Goal: Task Accomplishment & Management: Use online tool/utility

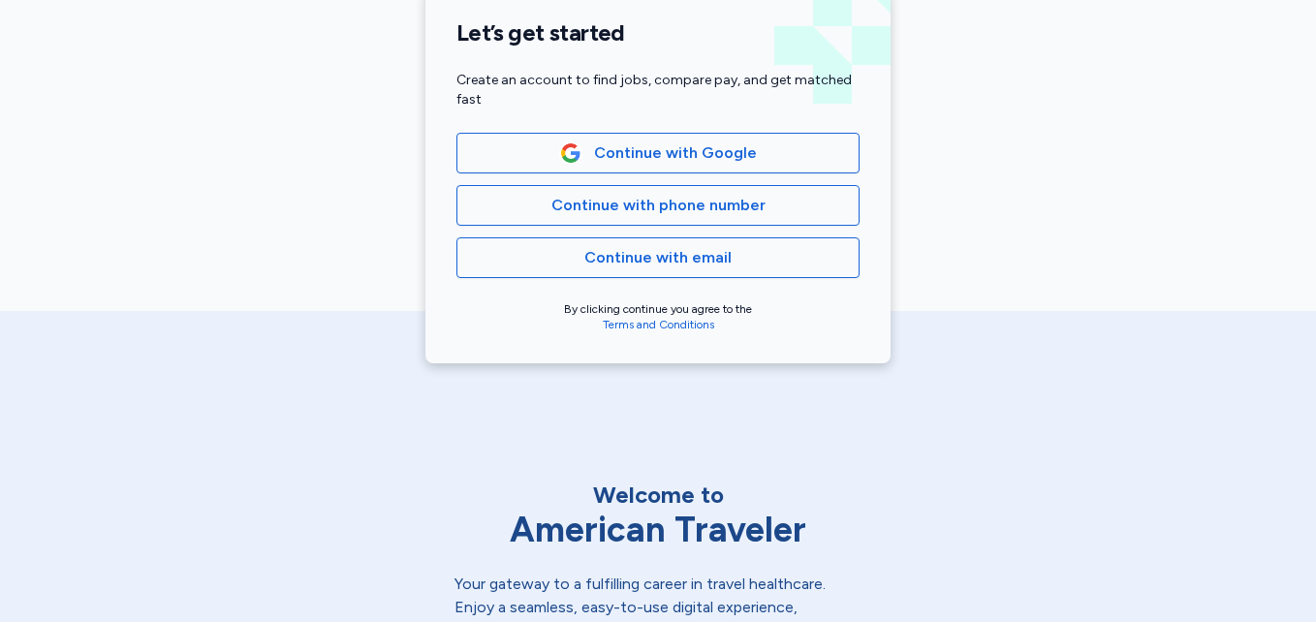
scroll to position [484, 0]
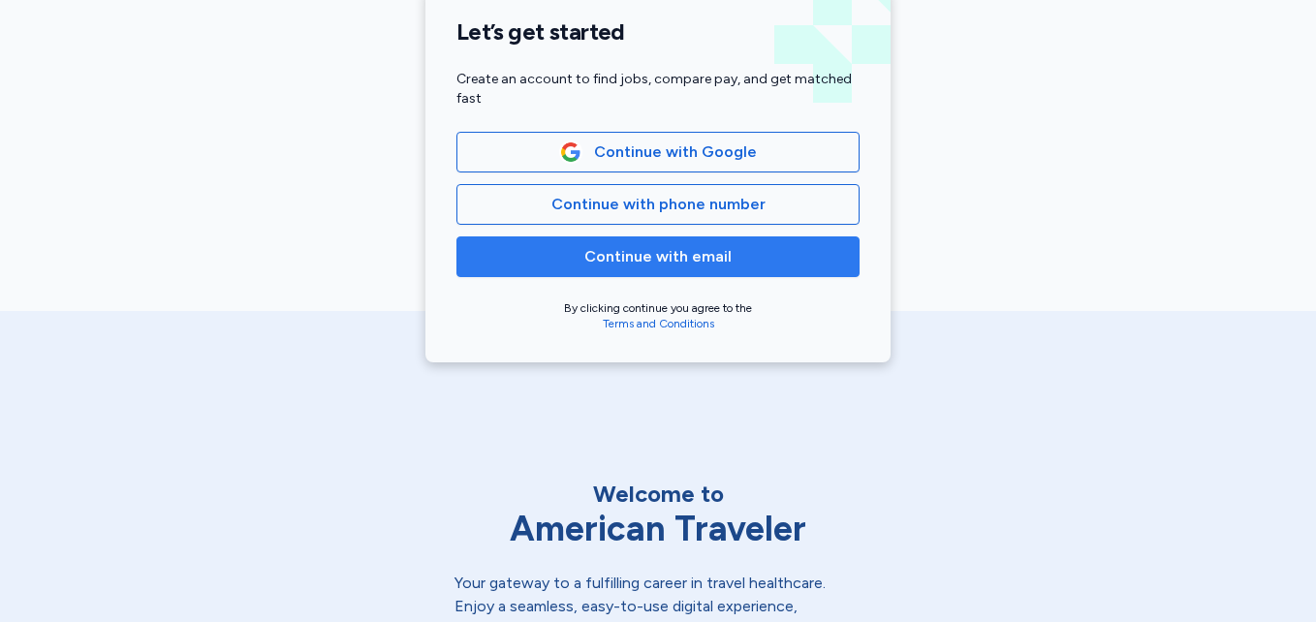
click at [677, 264] on span "Continue with email" at bounding box center [657, 256] width 147 height 23
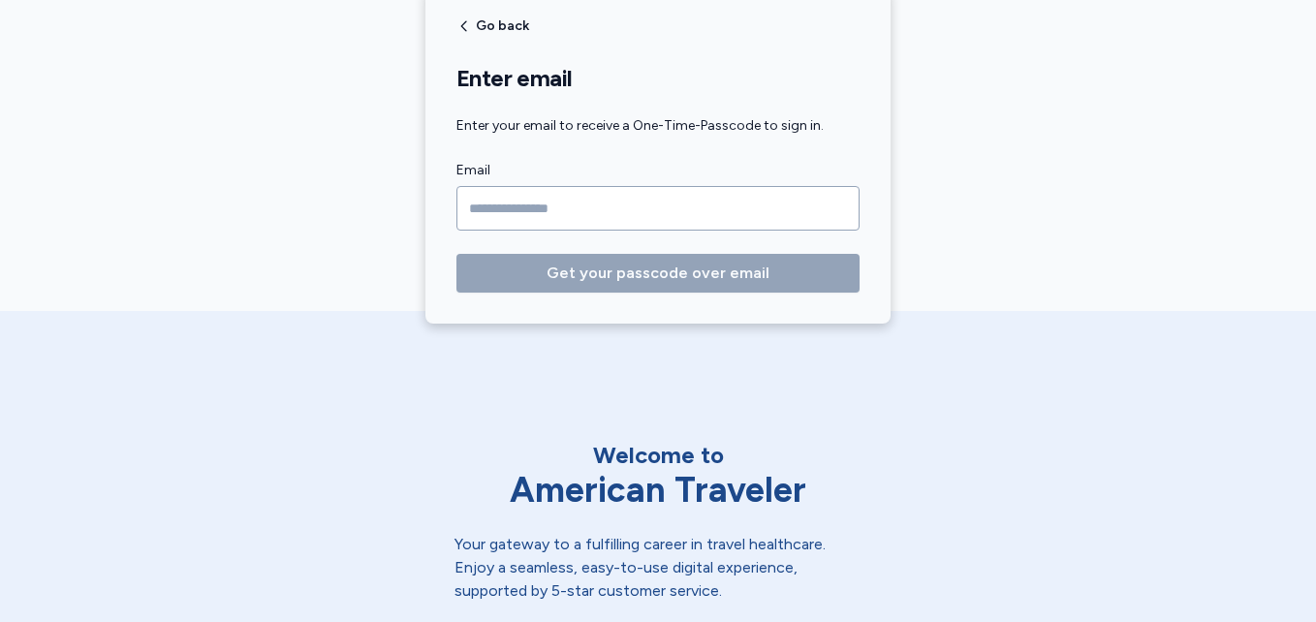
click at [626, 209] on input "Email" at bounding box center [657, 208] width 403 height 45
drag, startPoint x: 626, startPoint y: 209, endPoint x: 563, endPoint y: 203, distance: 63.2
click at [563, 203] on input "Email" at bounding box center [657, 208] width 403 height 45
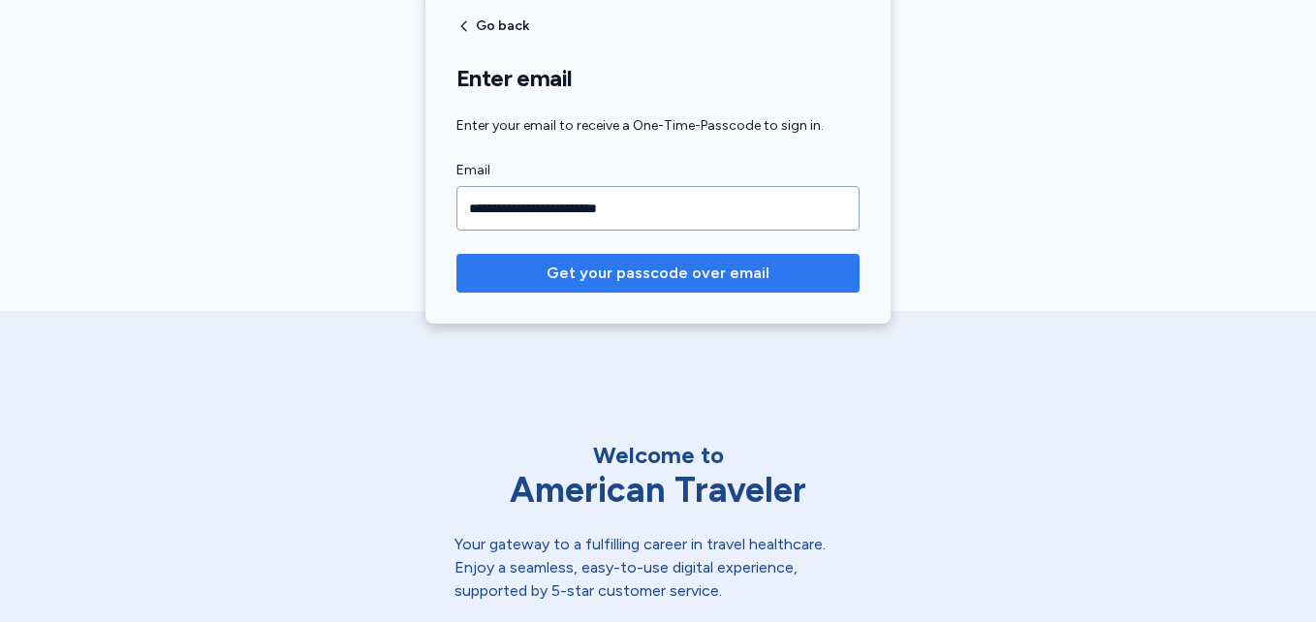
type input "**********"
click at [608, 272] on span "Get your passcode over email" at bounding box center [657, 273] width 223 height 23
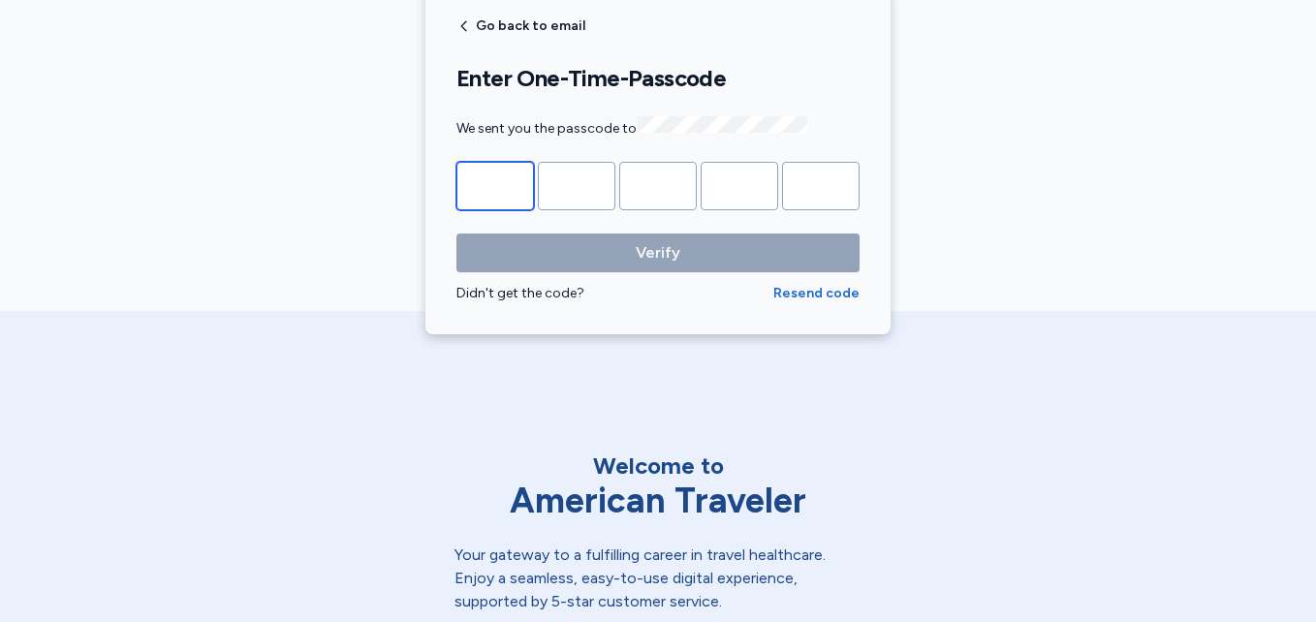
type input "*"
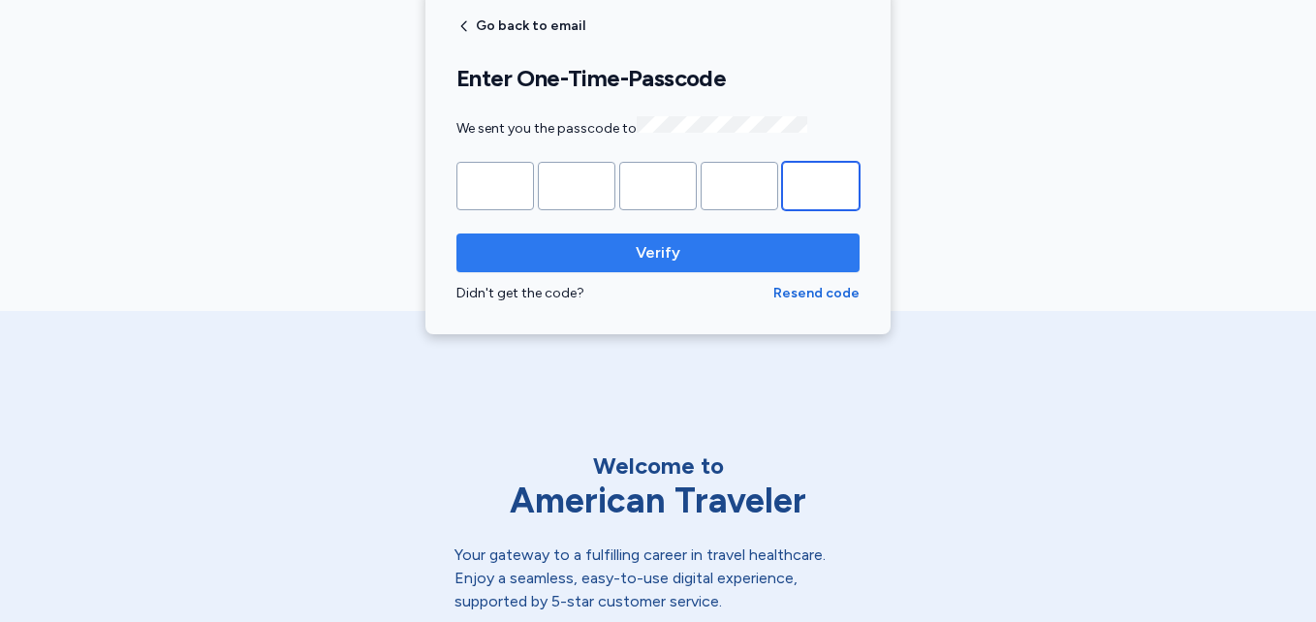
type input "*"
click at [667, 241] on span "Verify" at bounding box center [658, 252] width 45 height 23
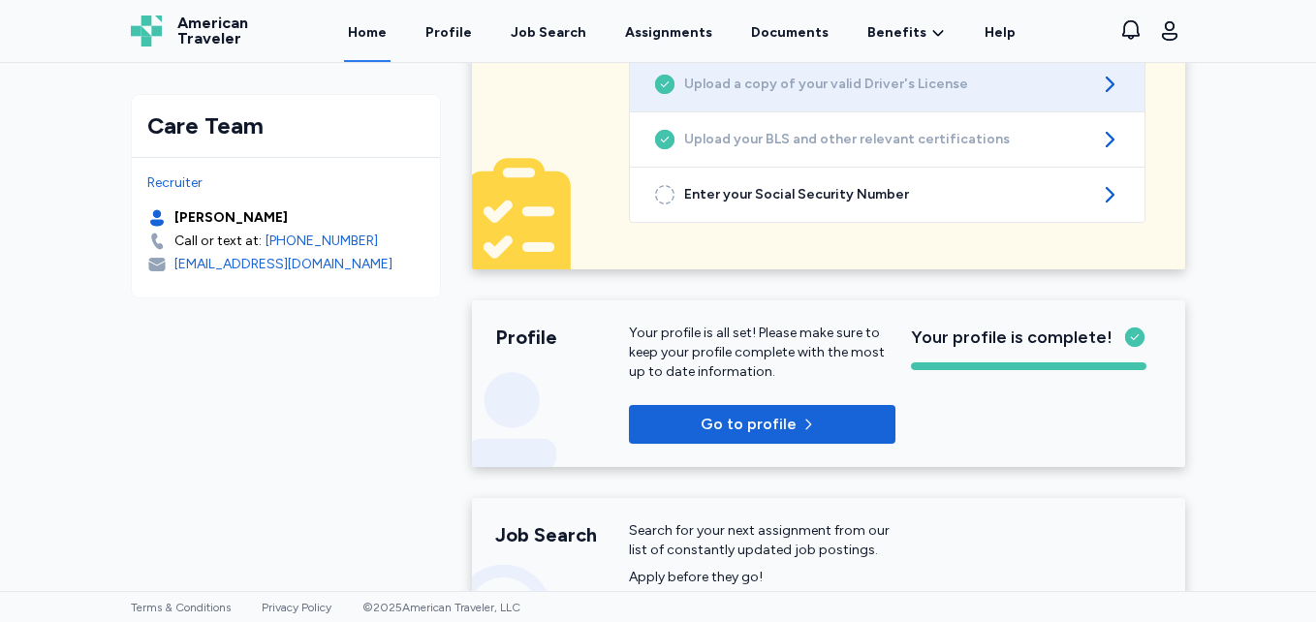
scroll to position [97, 0]
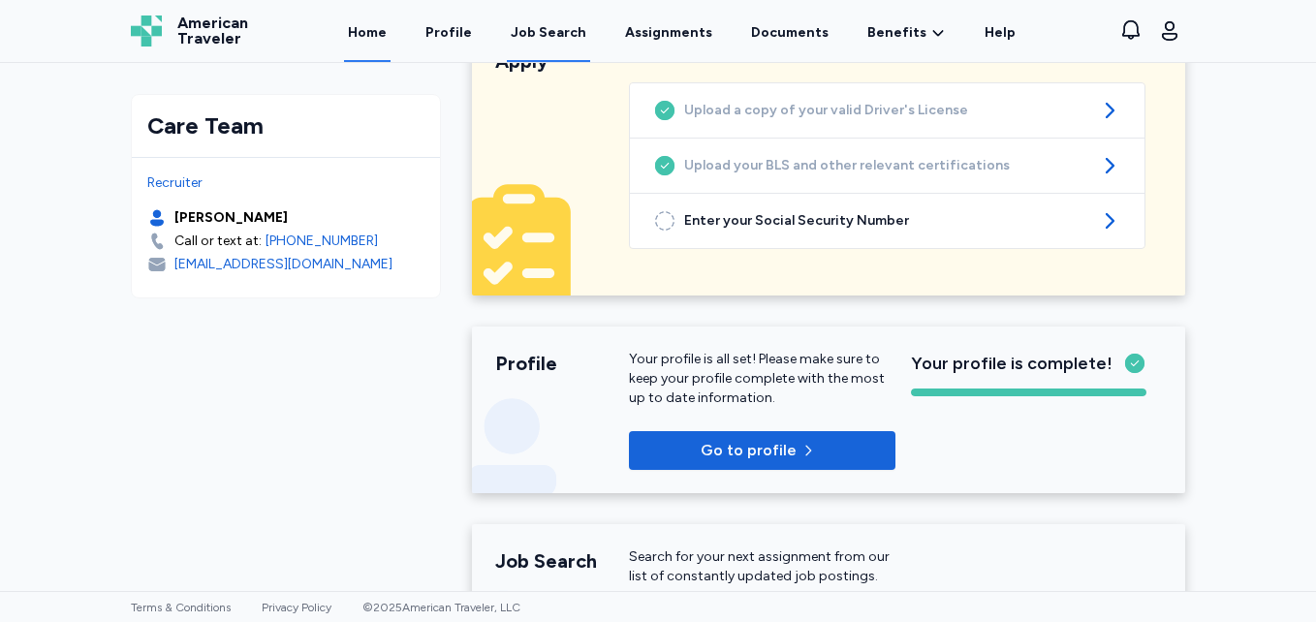
click at [564, 32] on div "Job Search" at bounding box center [549, 32] width 76 height 19
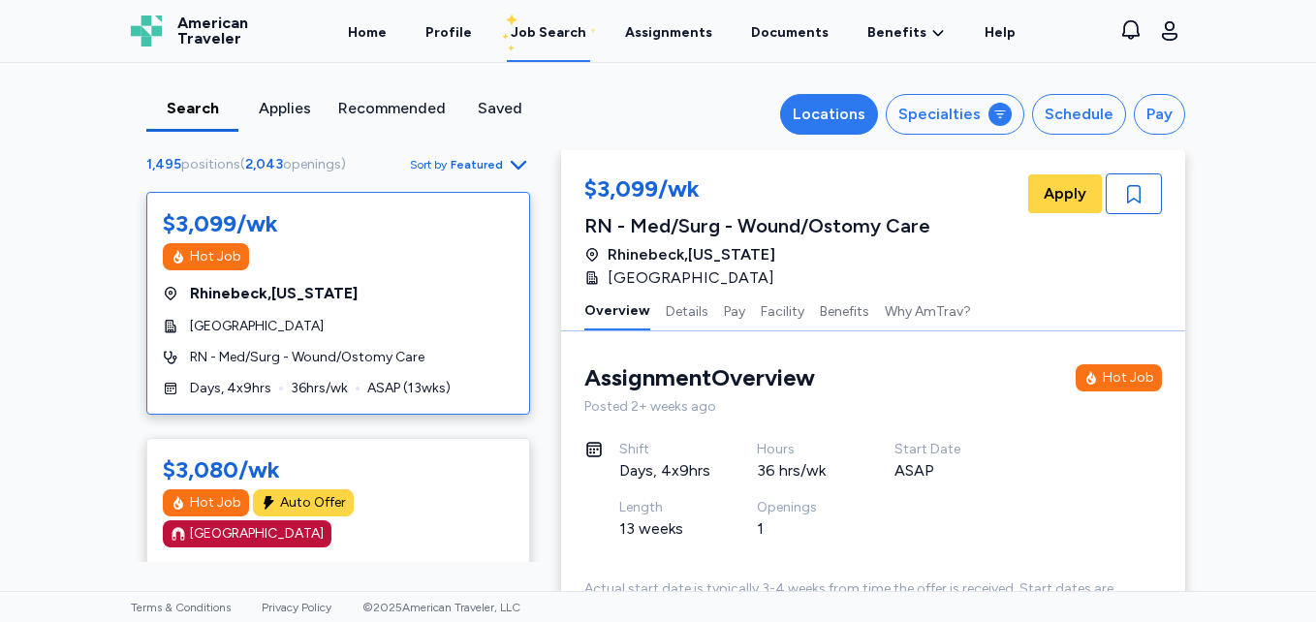
click at [853, 122] on div "Locations" at bounding box center [829, 114] width 73 height 23
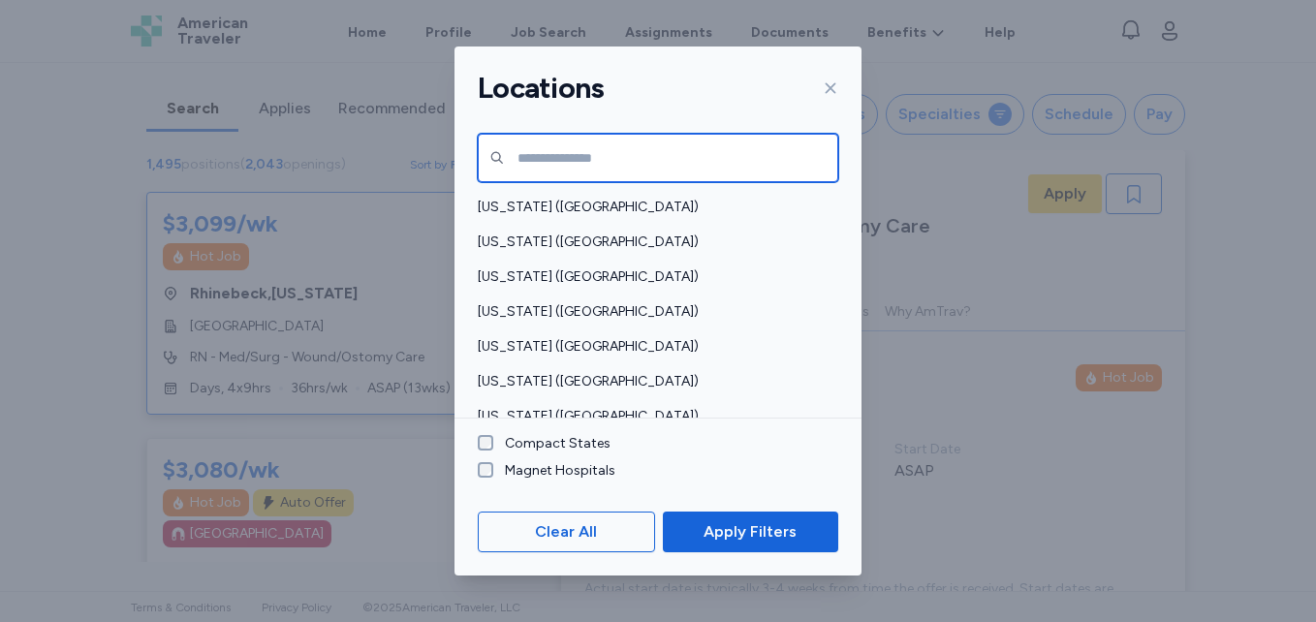
click at [666, 171] on input "text" at bounding box center [658, 158] width 360 height 48
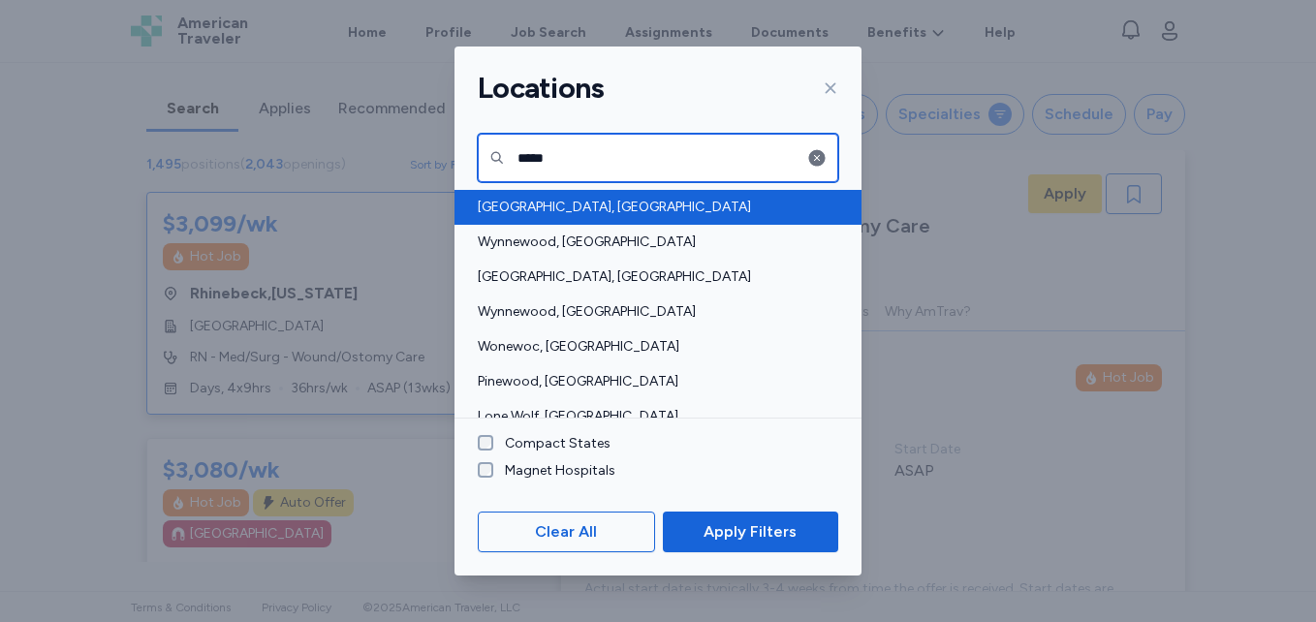
type input "*****"
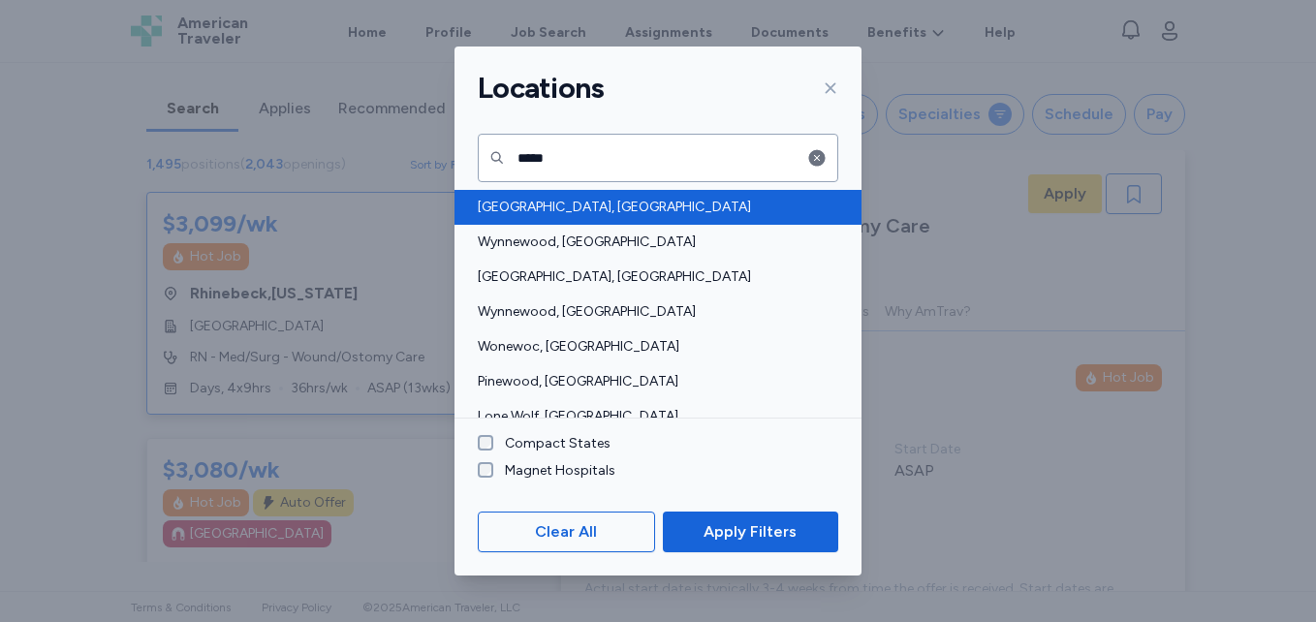
click at [564, 207] on span "[GEOGRAPHIC_DATA], [GEOGRAPHIC_DATA]" at bounding box center [652, 207] width 349 height 19
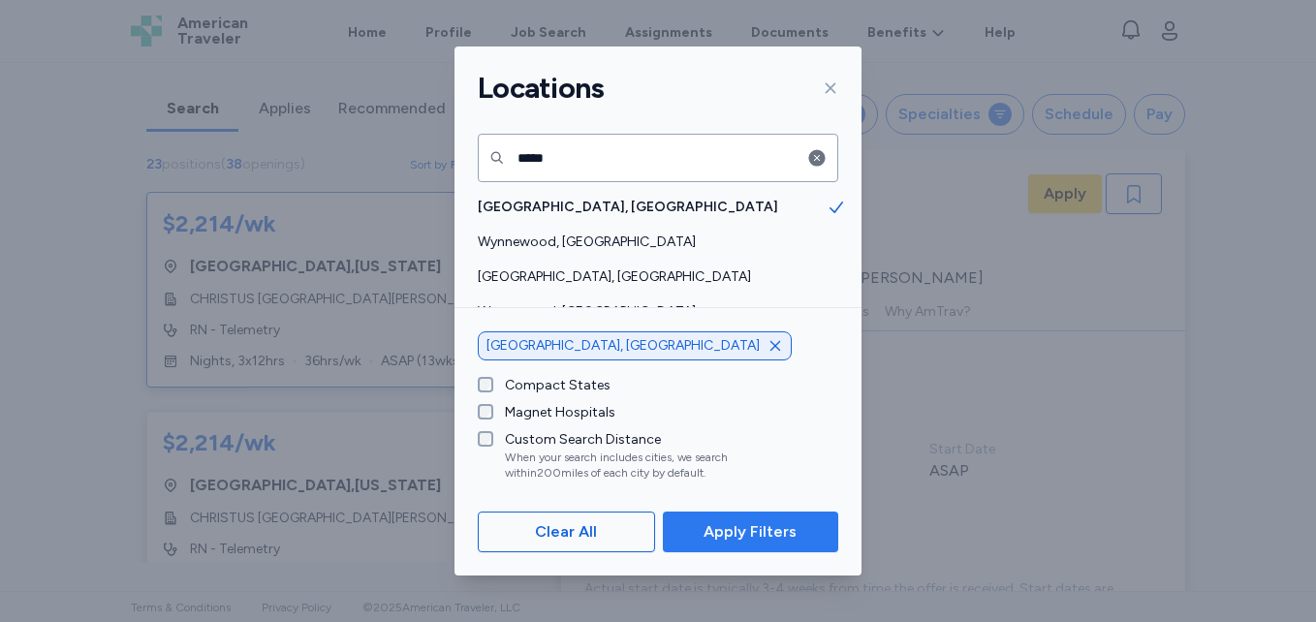
scroll to position [2, 0]
click at [759, 541] on span "Apply Filters" at bounding box center [749, 531] width 93 height 23
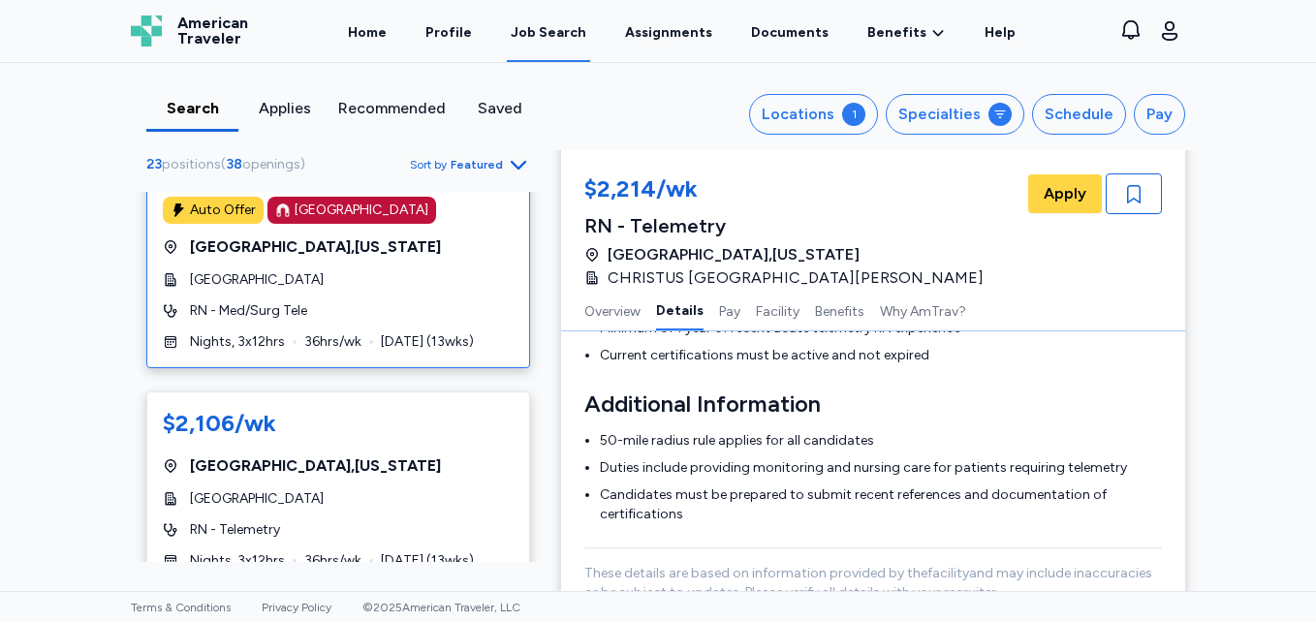
scroll to position [388, 0]
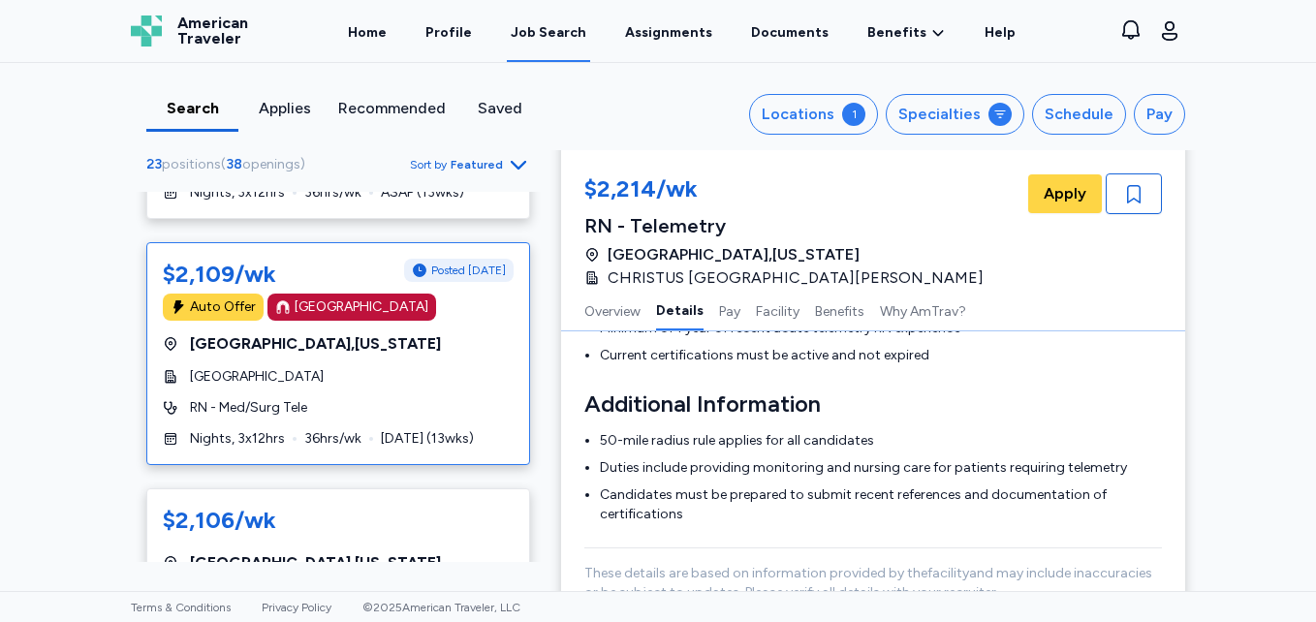
click at [252, 406] on span "RN - Med/Surg Tele" at bounding box center [248, 407] width 117 height 19
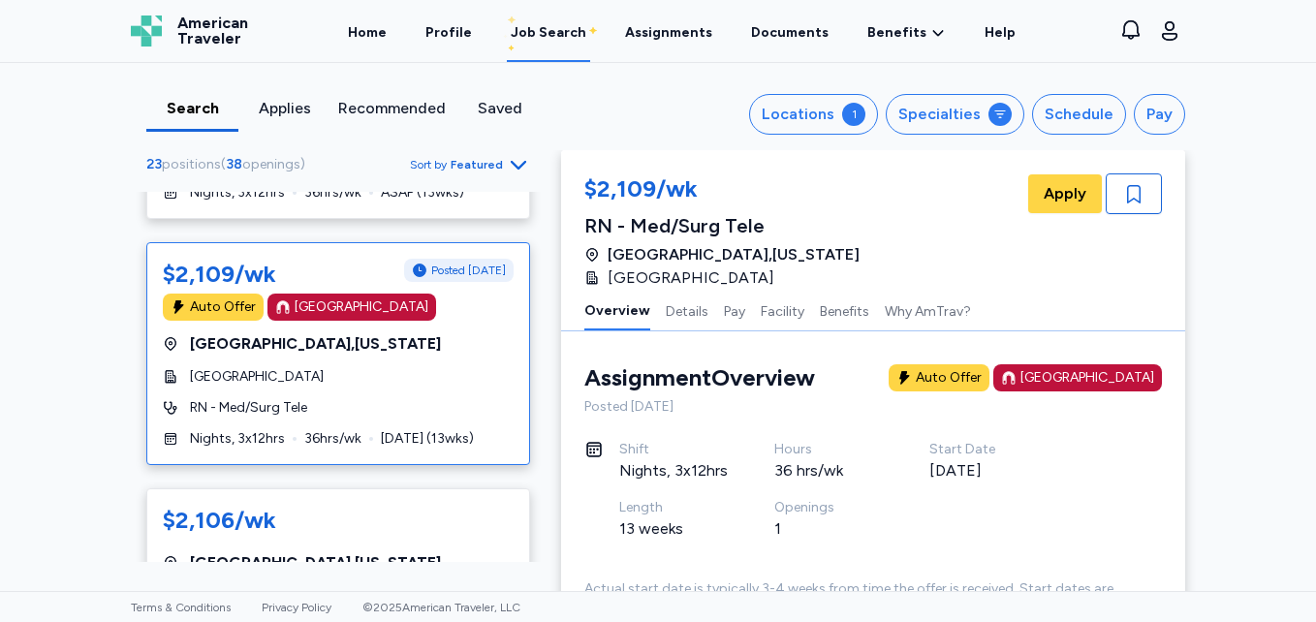
click at [945, 384] on div "Auto Offer" at bounding box center [949, 377] width 66 height 19
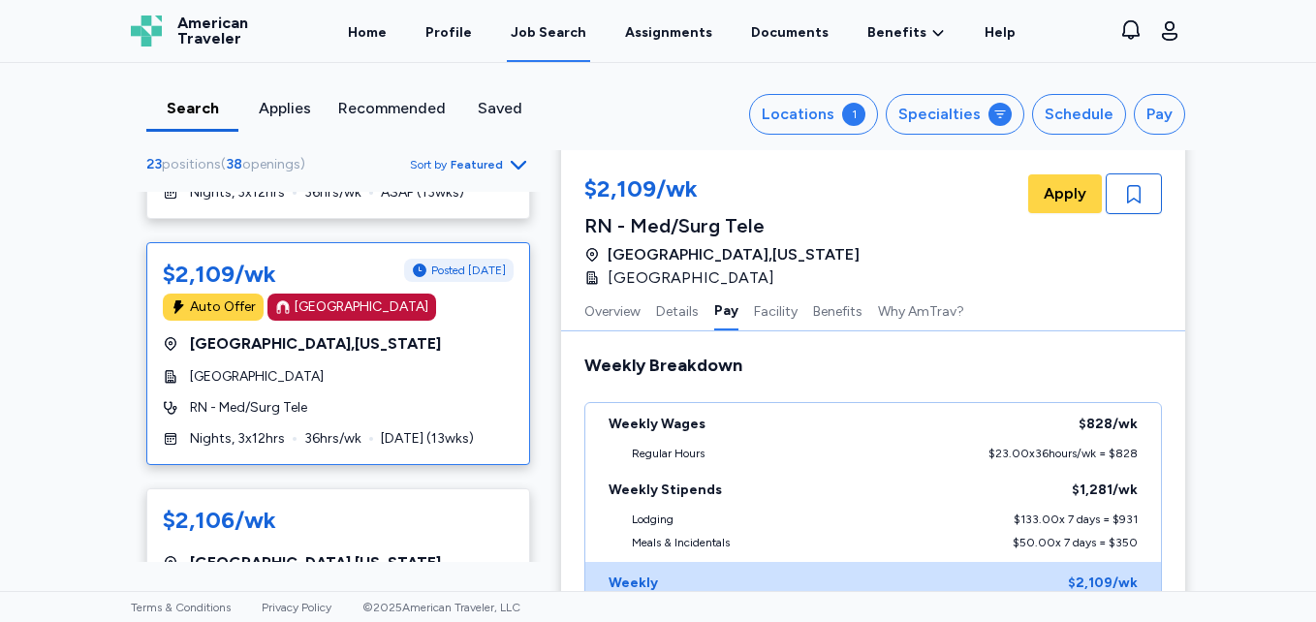
scroll to position [1465, 0]
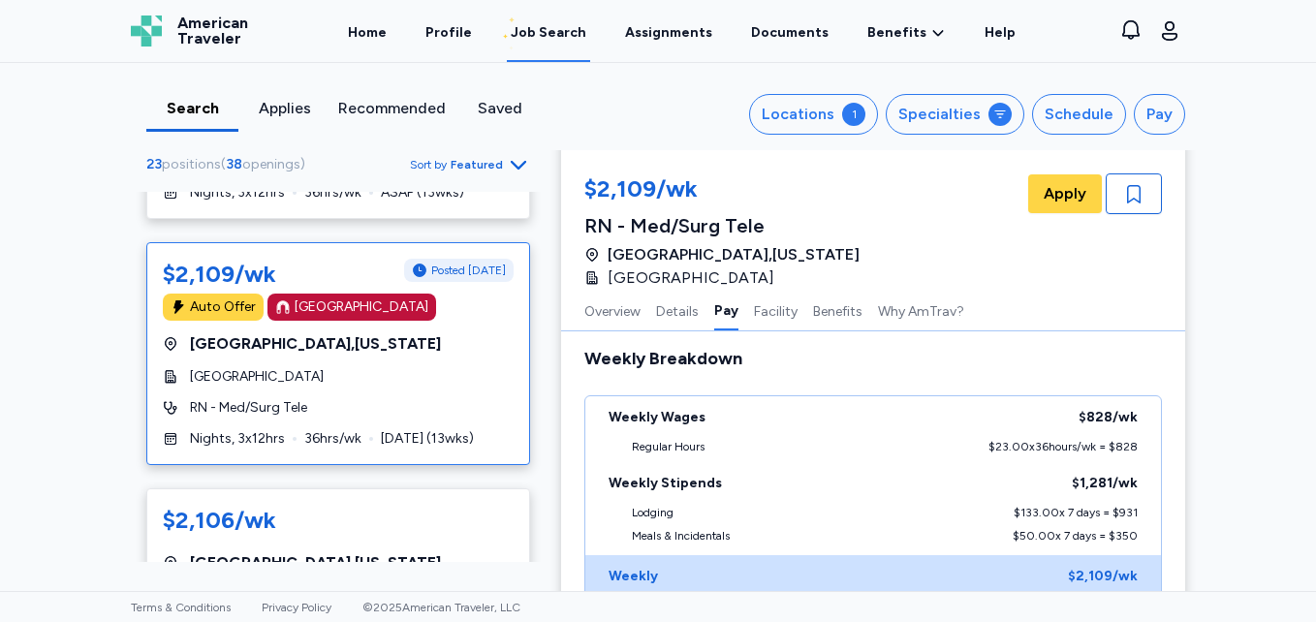
click at [860, 208] on div "$2,109/wk RN - Med/Surg Tele [GEOGRAPHIC_DATA] , [US_STATE][GEOGRAPHIC_DATA] Ap…" at bounding box center [872, 231] width 577 height 116
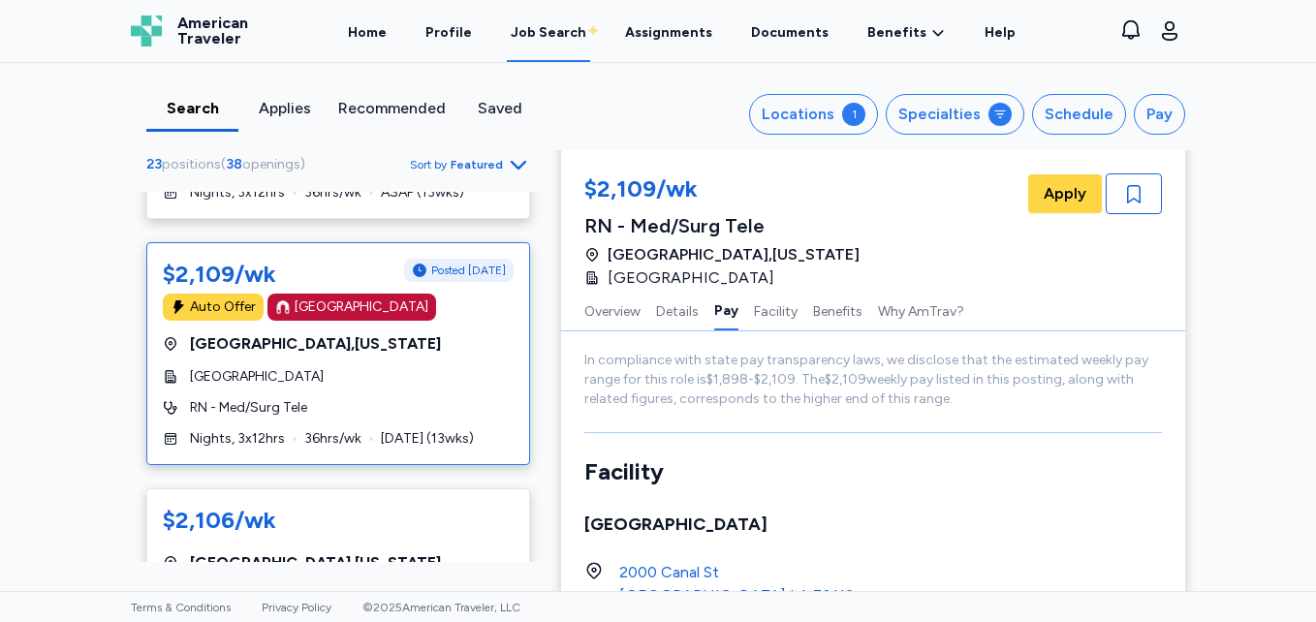
scroll to position [1756, 0]
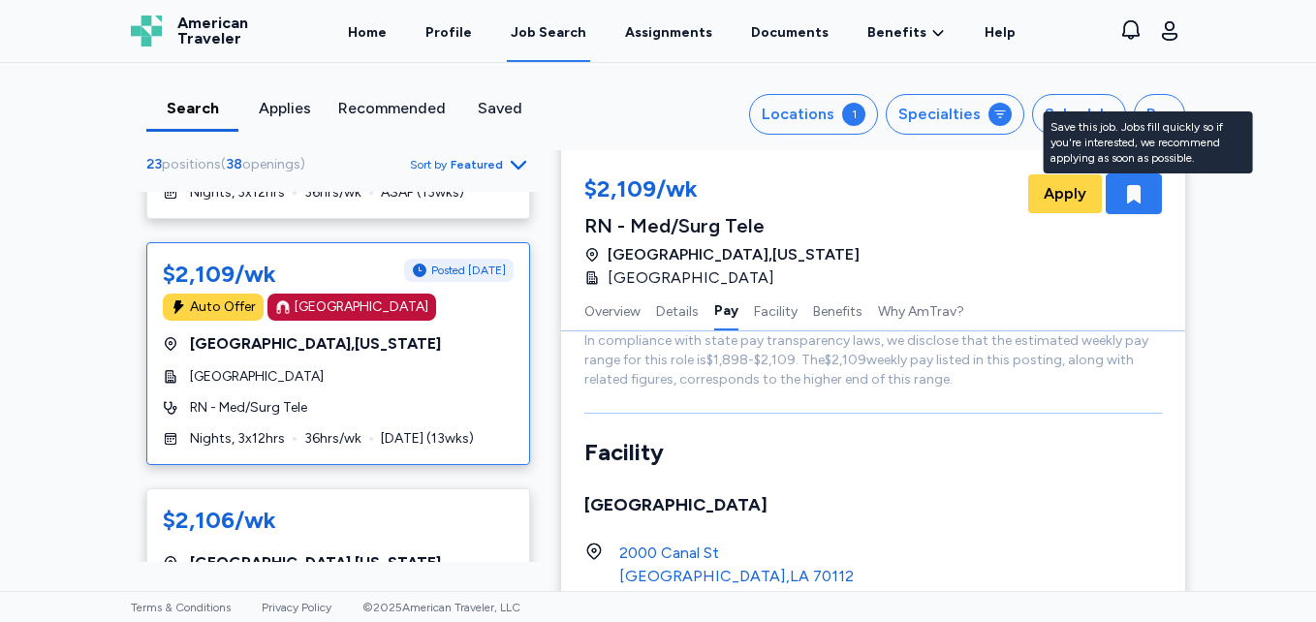
click at [1122, 196] on icon "button" at bounding box center [1133, 193] width 23 height 23
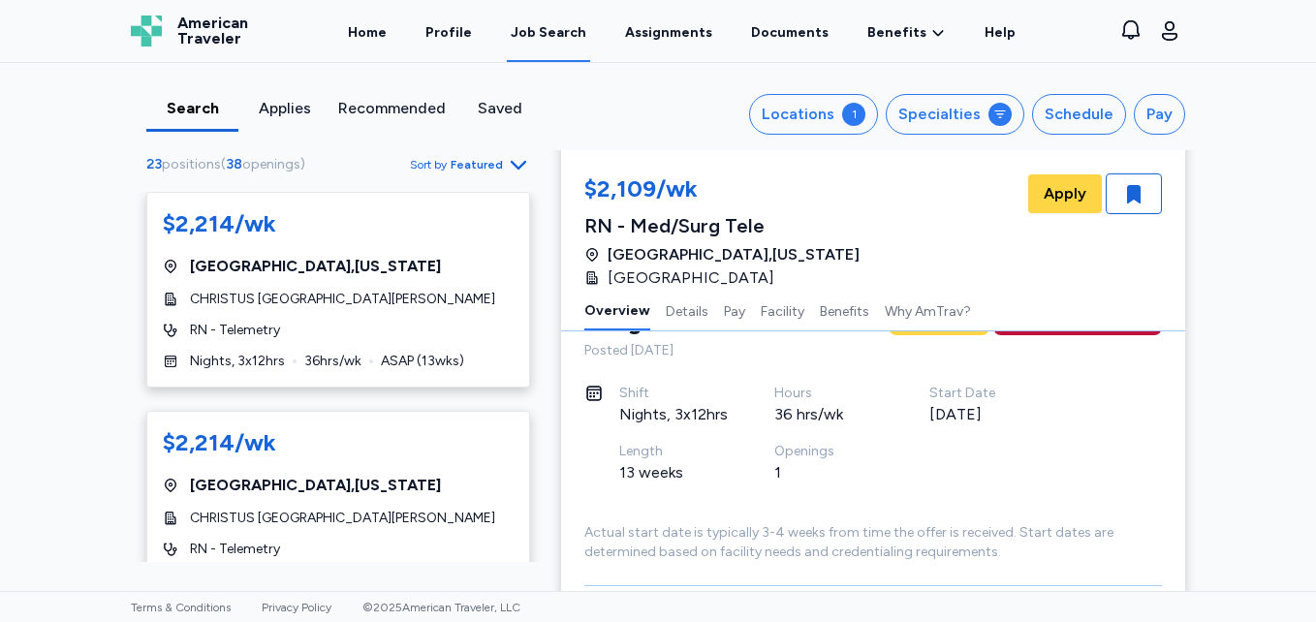
scroll to position [12, 0]
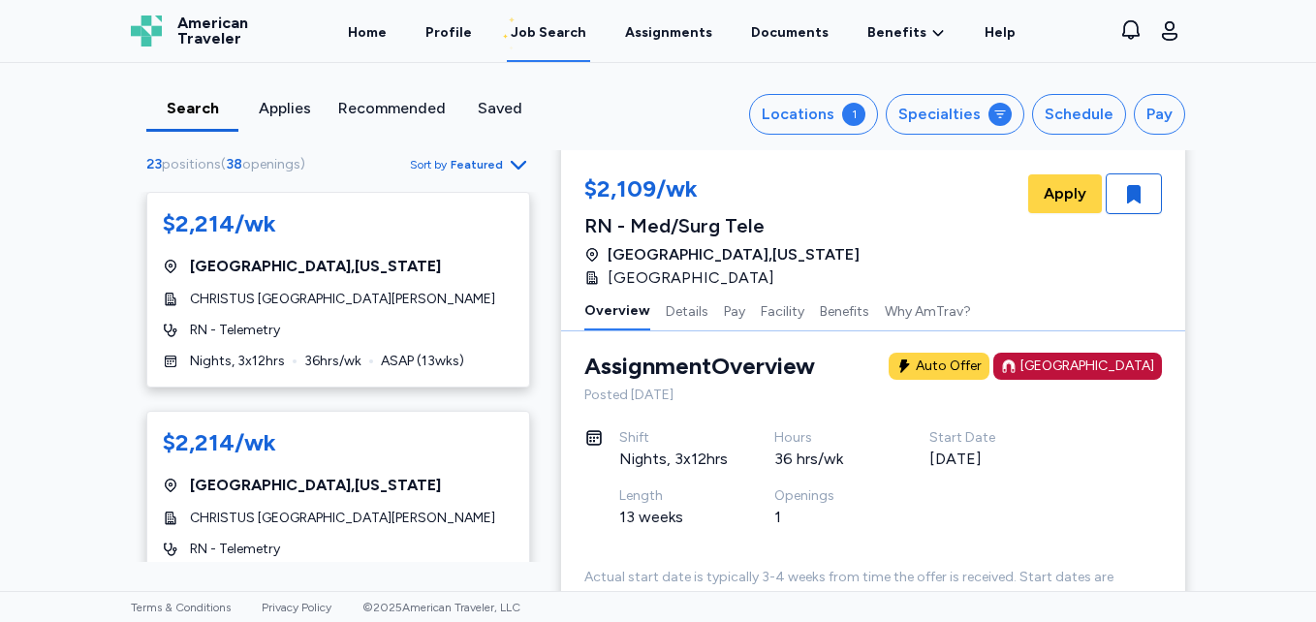
click at [629, 99] on div "Locations 1 Specialties Schedule Pay" at bounding box center [881, 114] width 608 height 41
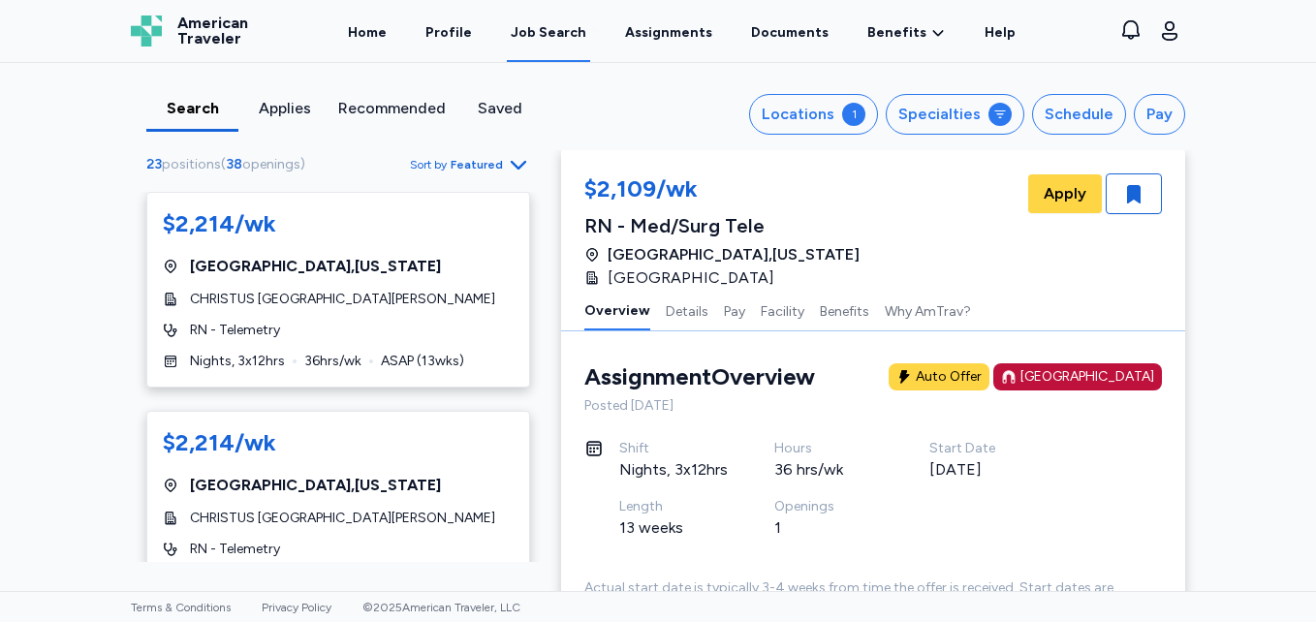
scroll to position [0, 0]
